Goal: Task Accomplishment & Management: Use online tool/utility

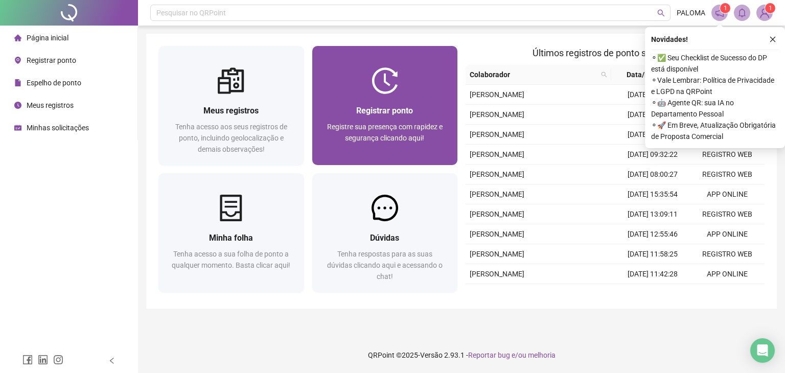
click at [382, 118] on div "Registrar ponto Registre sua presença com rapidez e segurança clicando aqui!" at bounding box center [384, 129] width 121 height 51
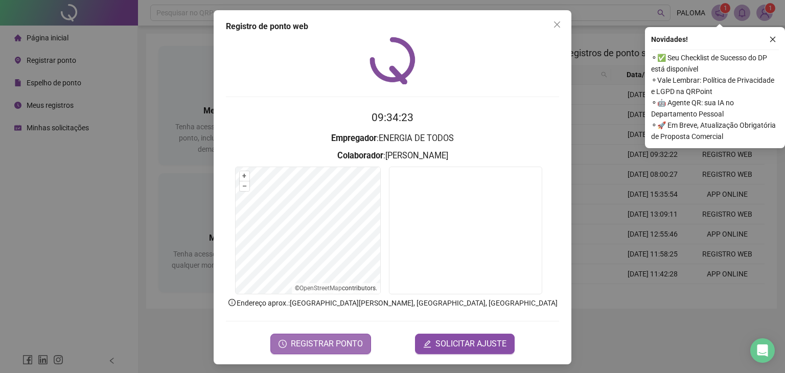
click at [324, 348] on span "REGISTRAR PONTO" at bounding box center [327, 344] width 72 height 12
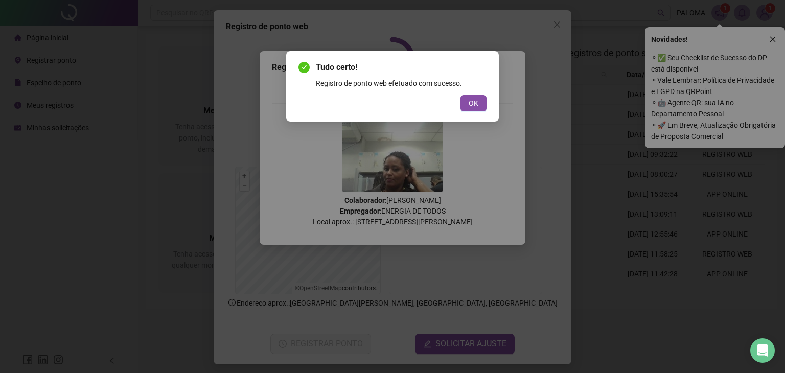
click at [475, 88] on div "Registro de ponto web efetuado com sucesso." at bounding box center [401, 83] width 171 height 11
click at [476, 101] on span "OK" at bounding box center [473, 103] width 10 height 11
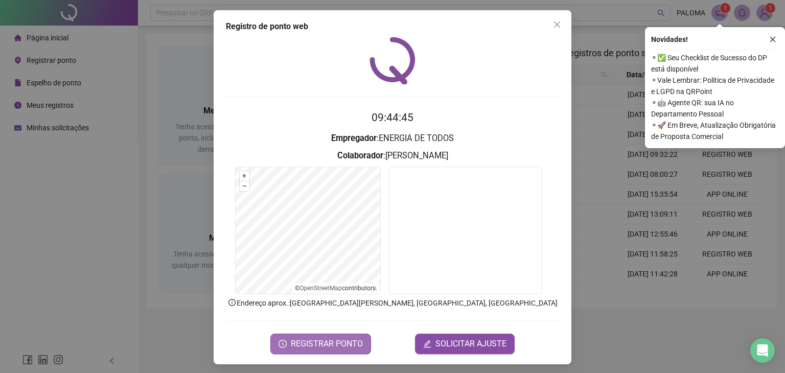
click at [333, 348] on button "REGISTRAR PONTO" at bounding box center [320, 344] width 101 height 20
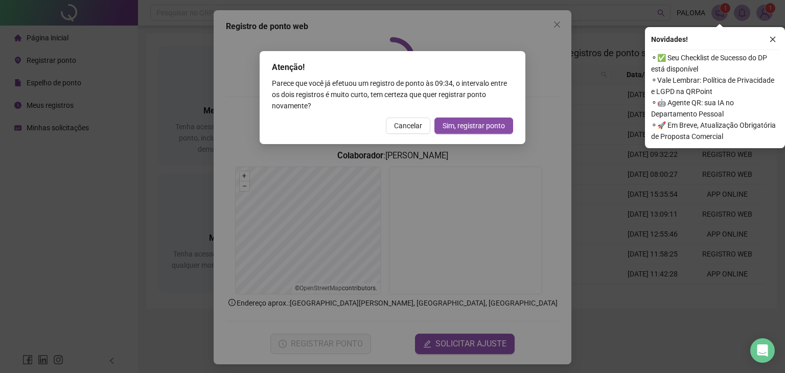
click at [488, 124] on span "Sim, registrar ponto" at bounding box center [473, 125] width 62 height 11
